Goal: Information Seeking & Learning: Learn about a topic

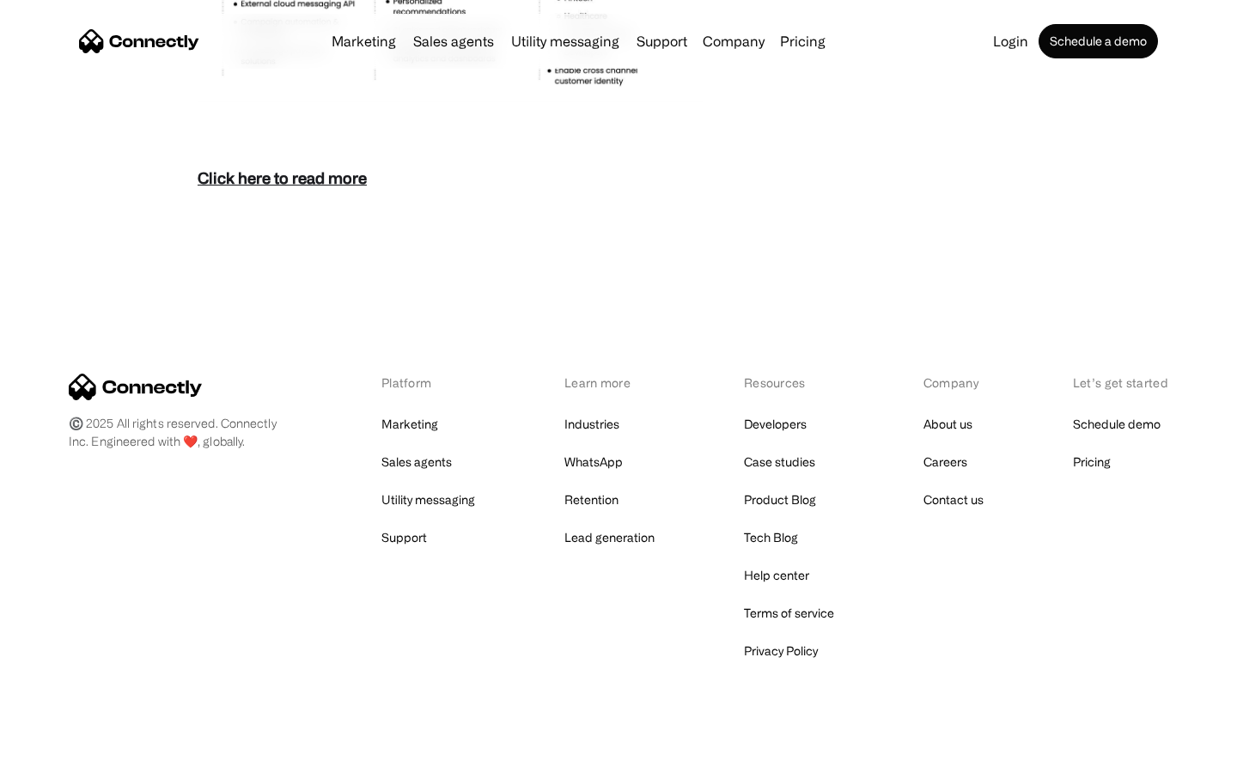
scroll to position [7447, 0]
